Goal: Navigation & Orientation: Find specific page/section

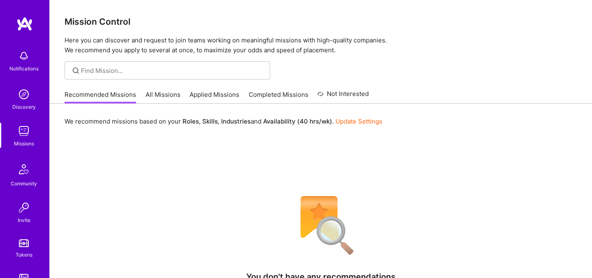
click at [166, 95] on link "All Missions" at bounding box center [163, 97] width 35 height 14
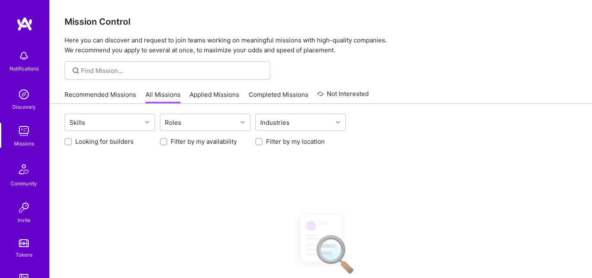
click at [132, 97] on link "Recommended Missions" at bounding box center [101, 97] width 72 height 14
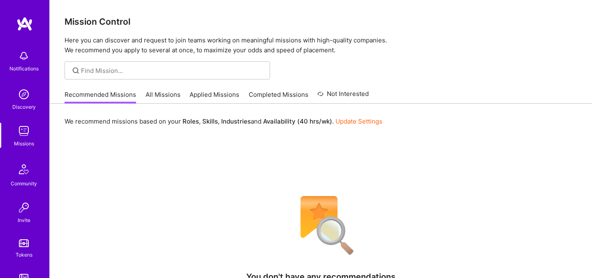
click at [165, 101] on link "All Missions" at bounding box center [163, 97] width 35 height 14
